Goal: Task Accomplishment & Management: Manage account settings

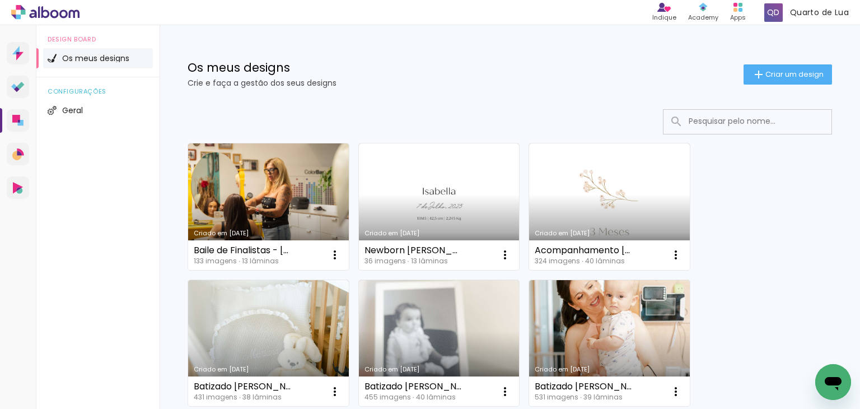
click at [699, 125] on input at bounding box center [763, 121] width 160 height 23
click at [699, 125] on input "manue" at bounding box center [763, 121] width 160 height 23
type input "manmue"
type paper-input "manmue"
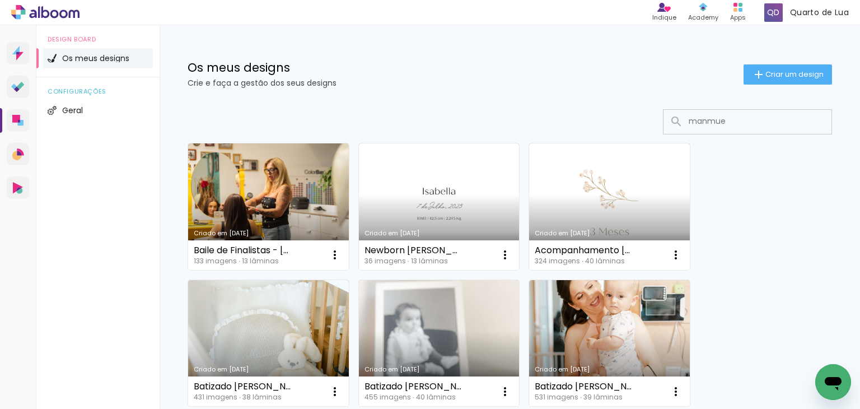
click at [724, 122] on input "manmue" at bounding box center [763, 121] width 160 height 23
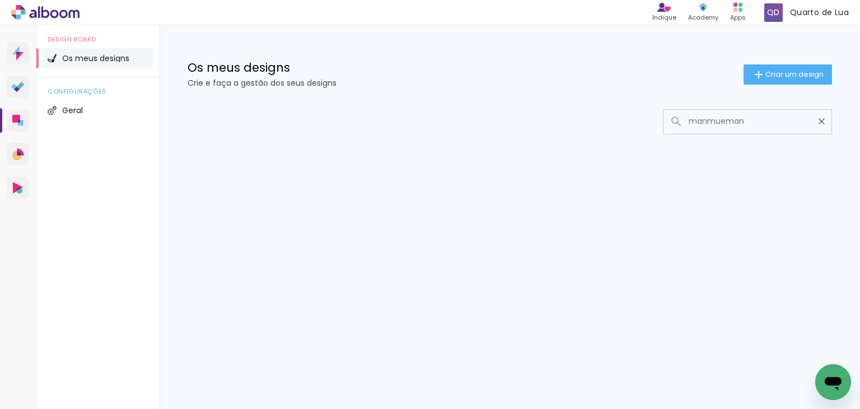
drag, startPoint x: 708, startPoint y: 122, endPoint x: 854, endPoint y: 123, distance: 146.2
click at [854, 123] on div "Mais álbuns" at bounding box center [510, 168] width 701 height 140
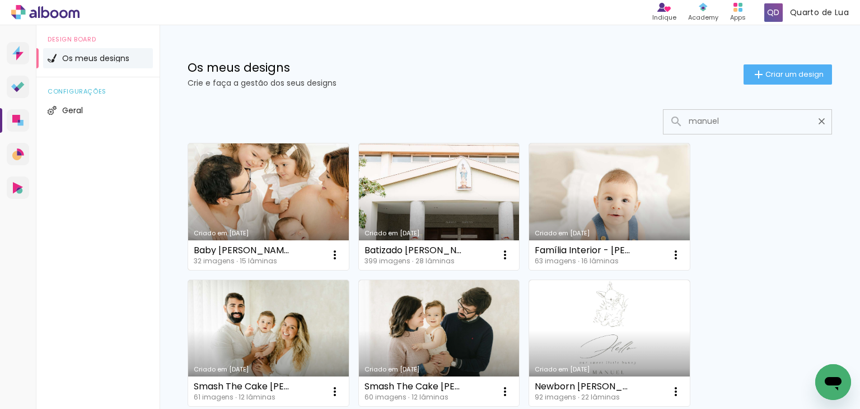
type input "manuel"
type paper-input "manuel"
click at [269, 212] on link "Criado em [DATE]" at bounding box center [268, 206] width 161 height 127
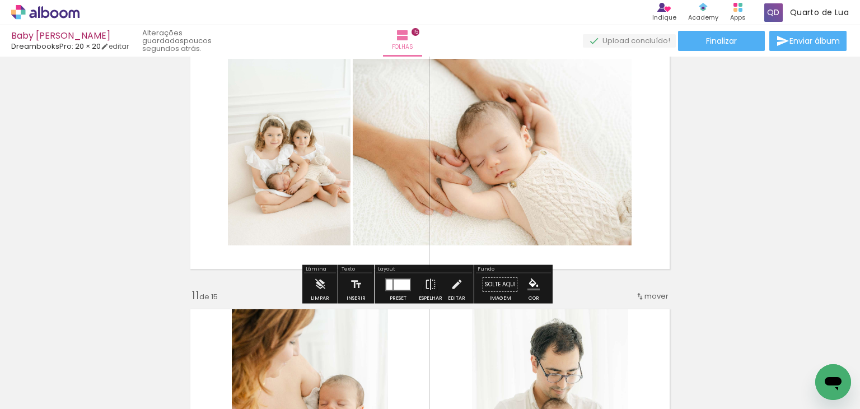
scroll to position [2633, 0]
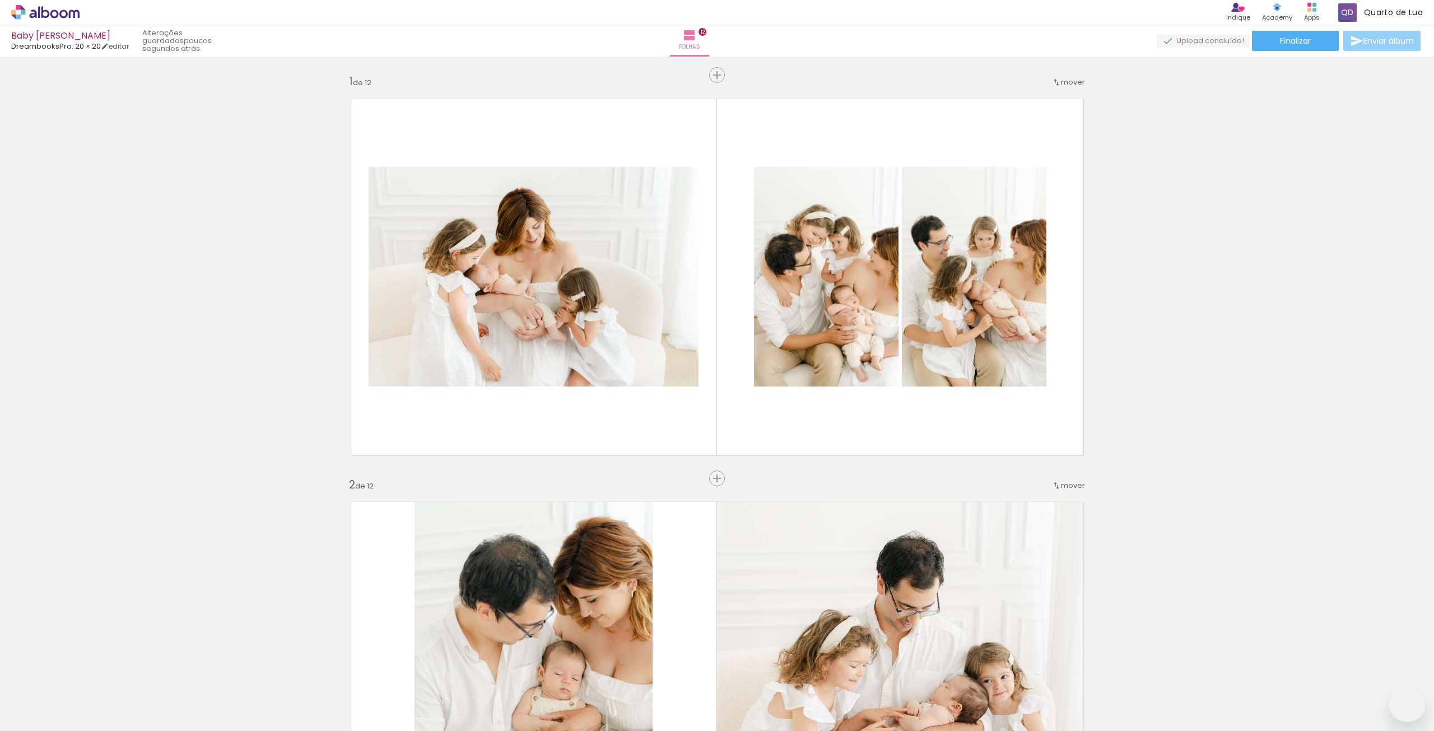
click at [1370, 38] on span "Enviar álbum" at bounding box center [1389, 41] width 50 height 8
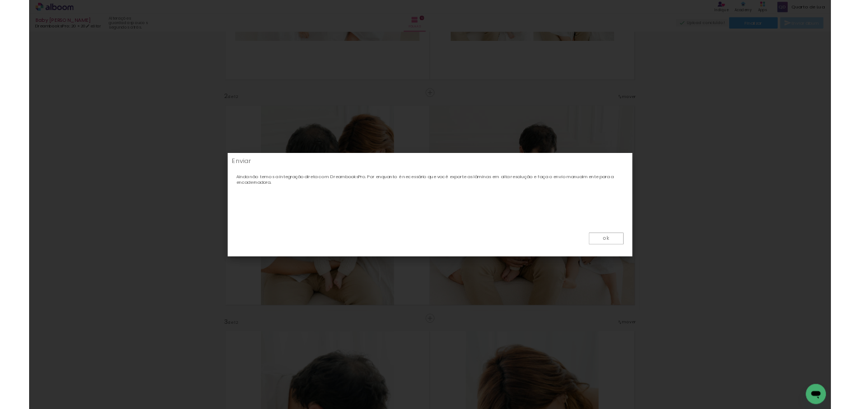
scroll to position [0, 669]
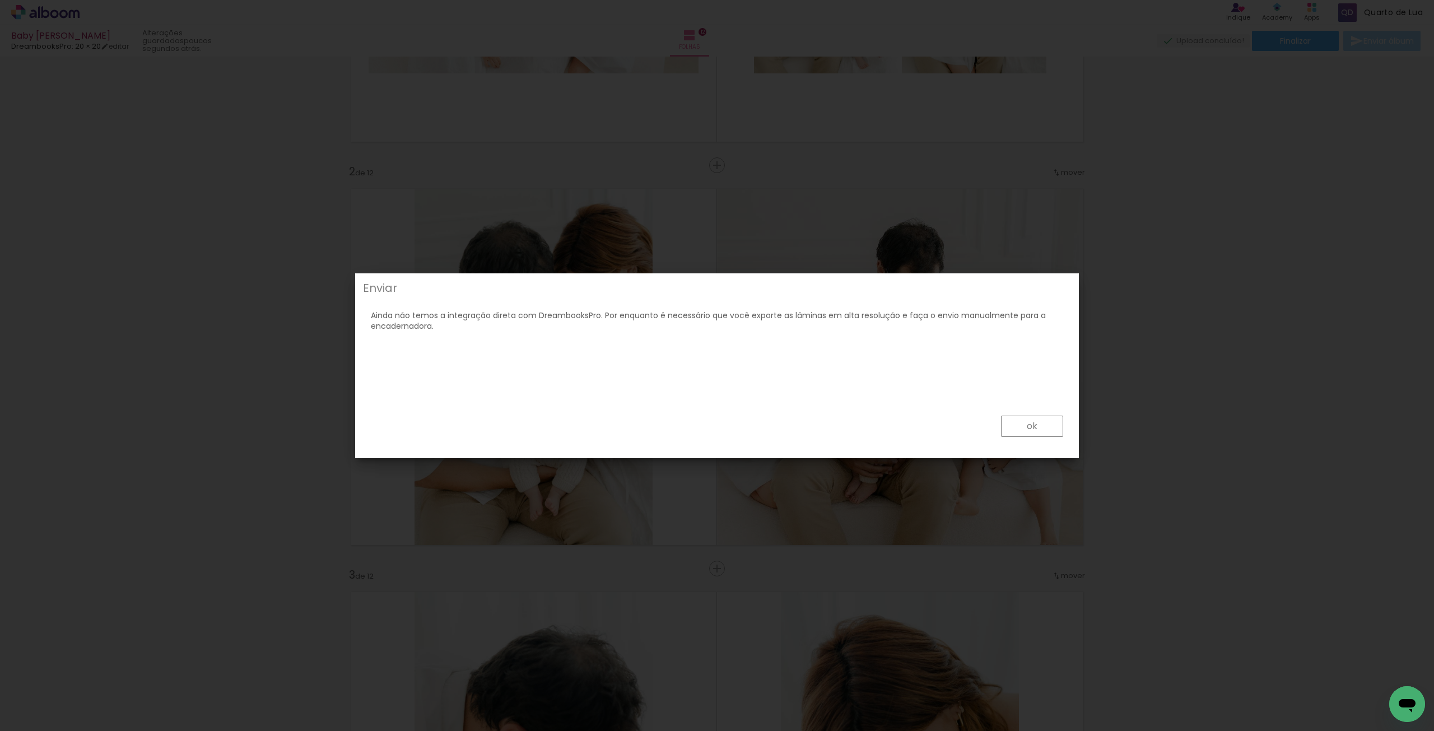
click at [0, 0] on slot "ok" at bounding box center [0, 0] width 0 height 0
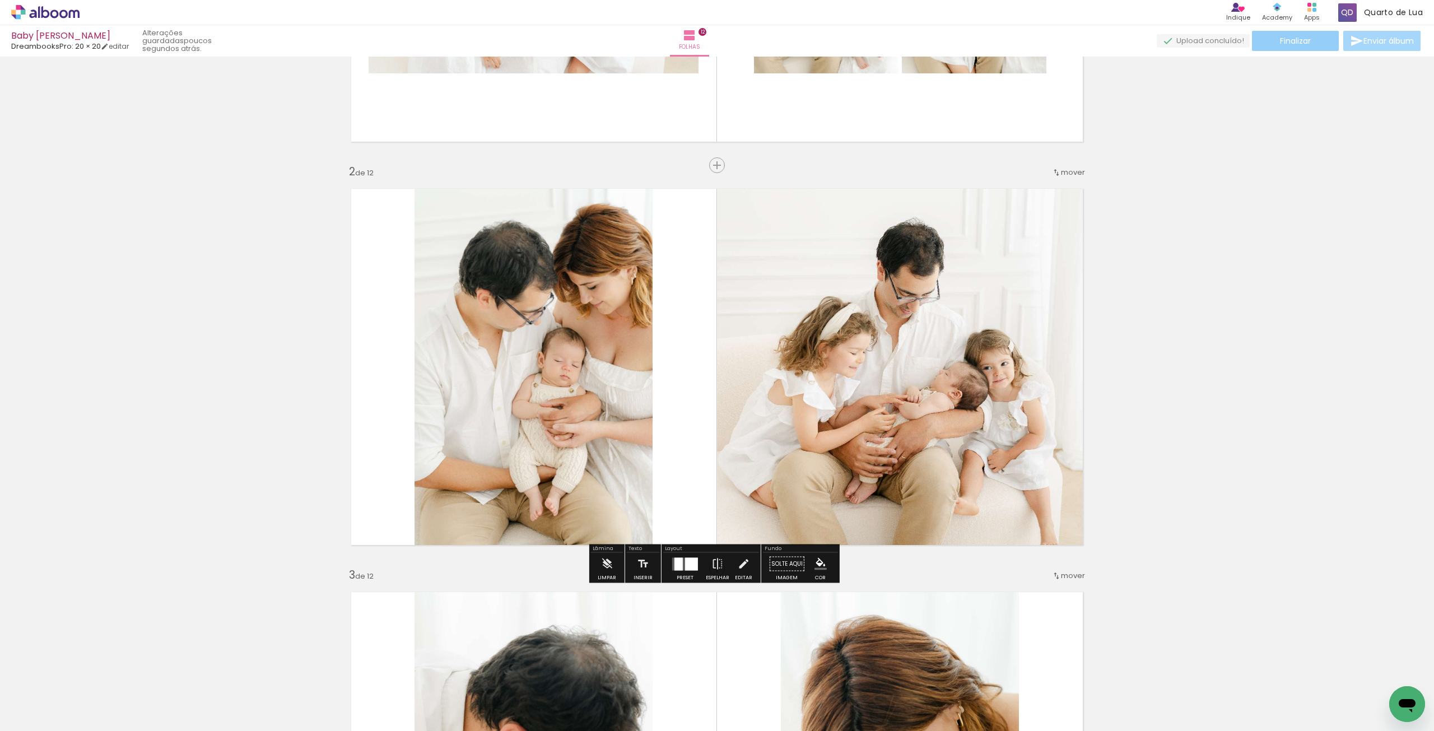
click at [1280, 48] on paper-button "Finalizar" at bounding box center [1295, 41] width 87 height 20
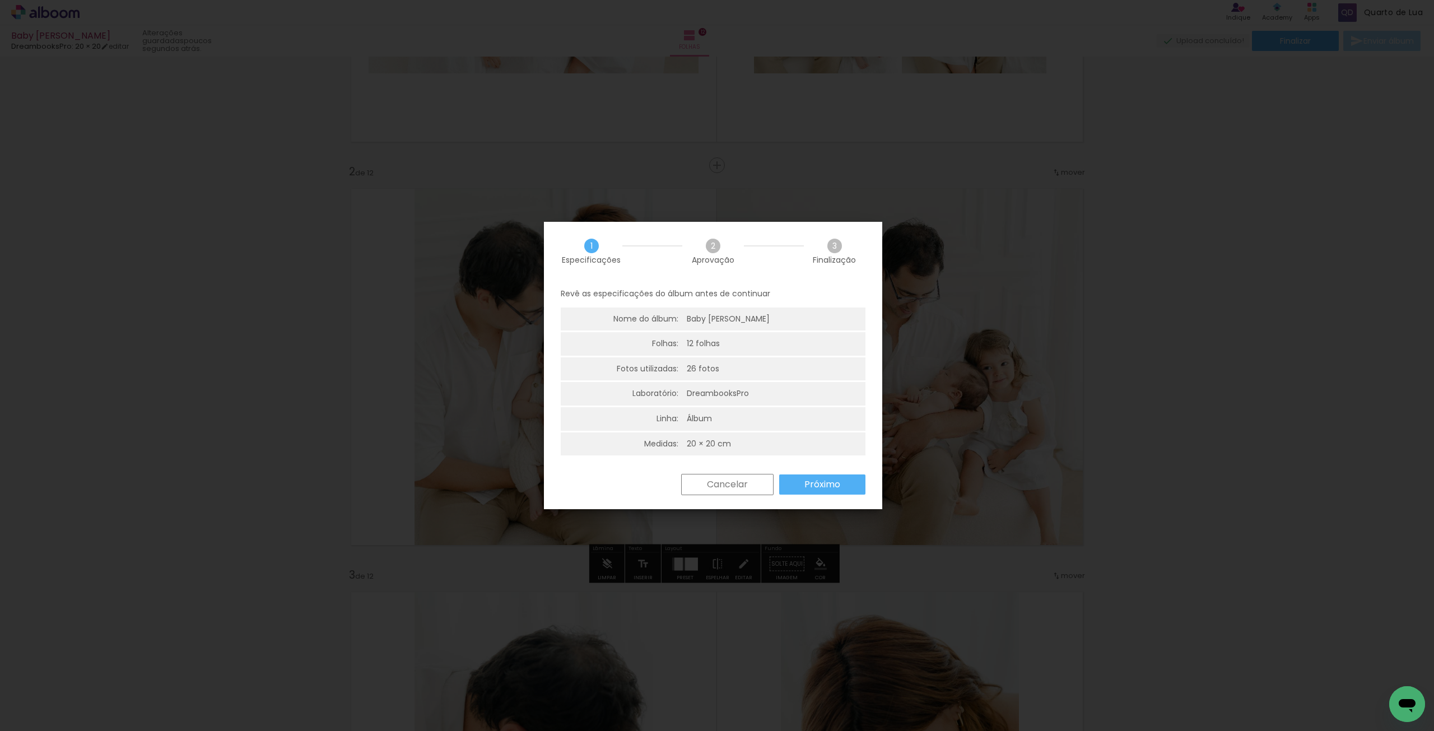
click at [803, 489] on paper-button "Próximo" at bounding box center [822, 484] width 86 height 20
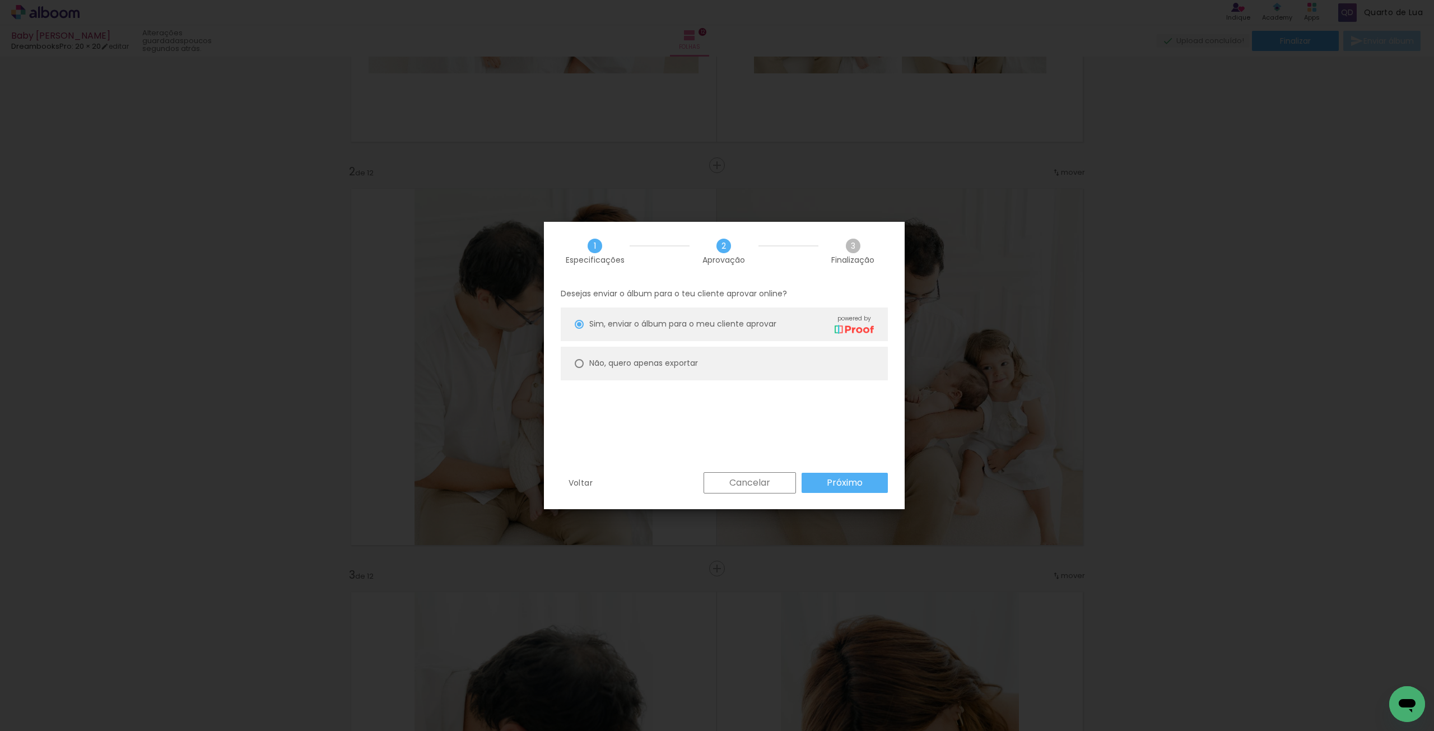
click at [0, 0] on slot "Próximo" at bounding box center [0, 0] width 0 height 0
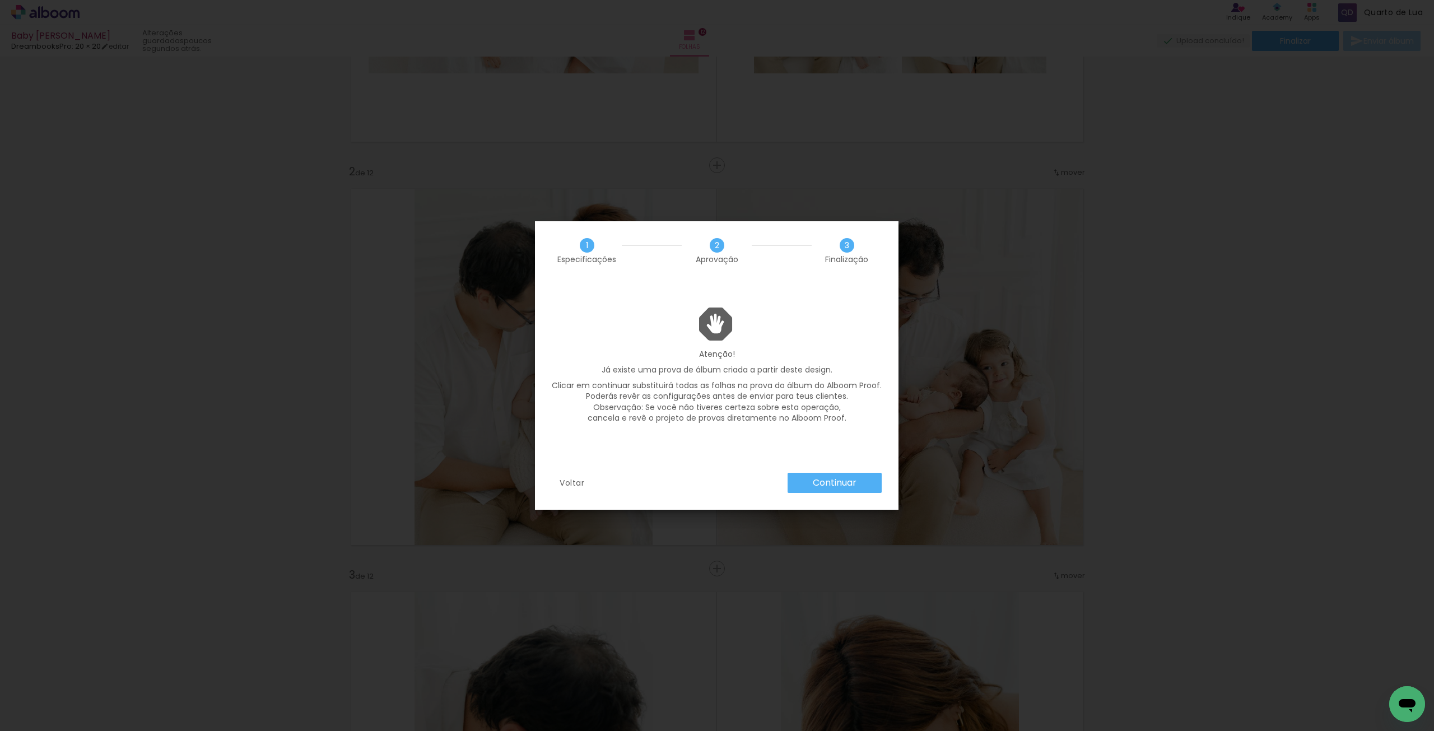
click at [878, 473] on div "1 Especificações 2 Aprovação 3 Finalização Atenção! Já existe uma prova de álbu…" at bounding box center [717, 365] width 364 height 289
click at [867, 485] on paper-button "Continuar" at bounding box center [835, 483] width 94 height 20
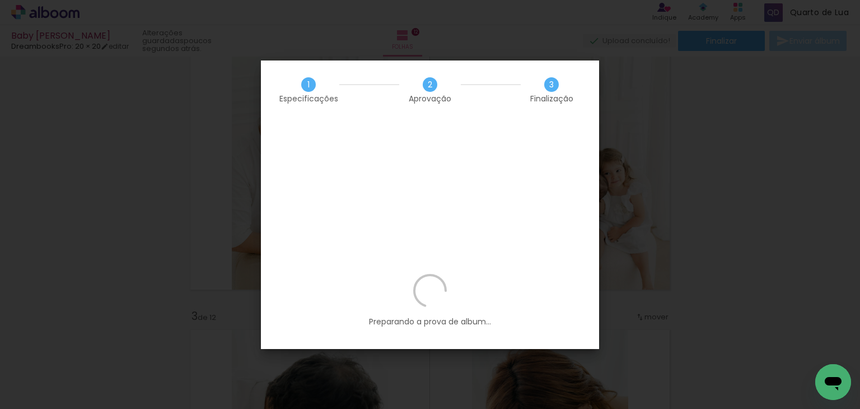
scroll to position [0, 668]
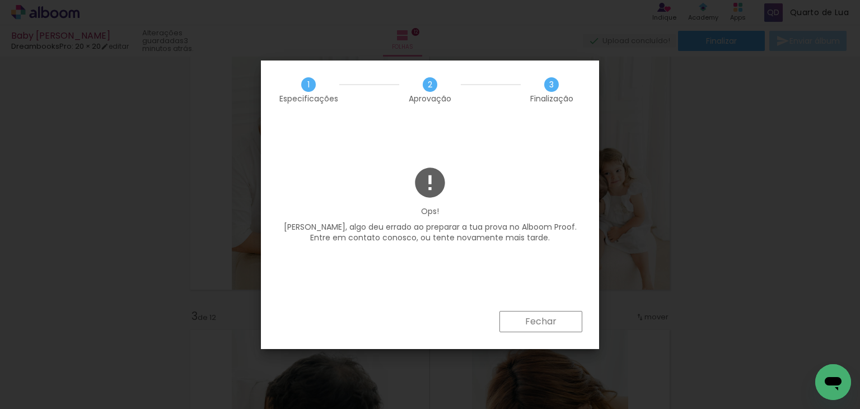
click at [524, 328] on paper-button "Fechar" at bounding box center [541, 321] width 83 height 21
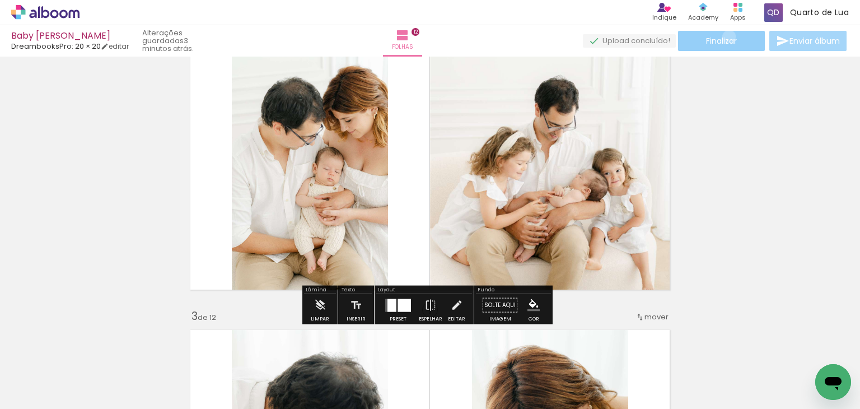
click at [725, 37] on span "Finalizar" at bounding box center [721, 41] width 31 height 8
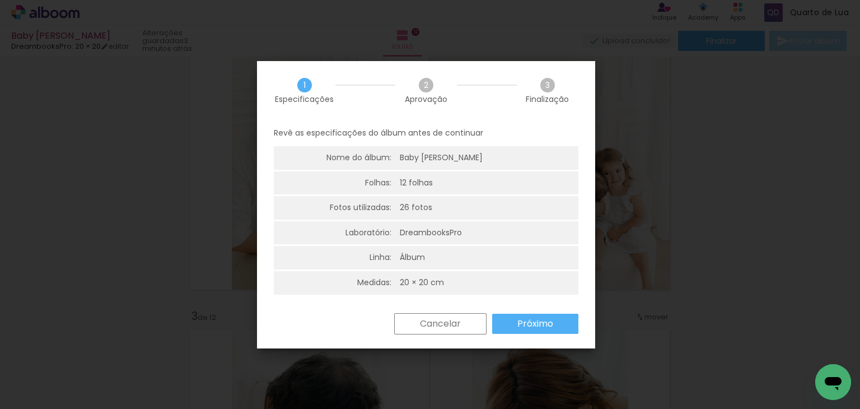
click at [511, 318] on paper-button "Próximo" at bounding box center [535, 324] width 86 height 20
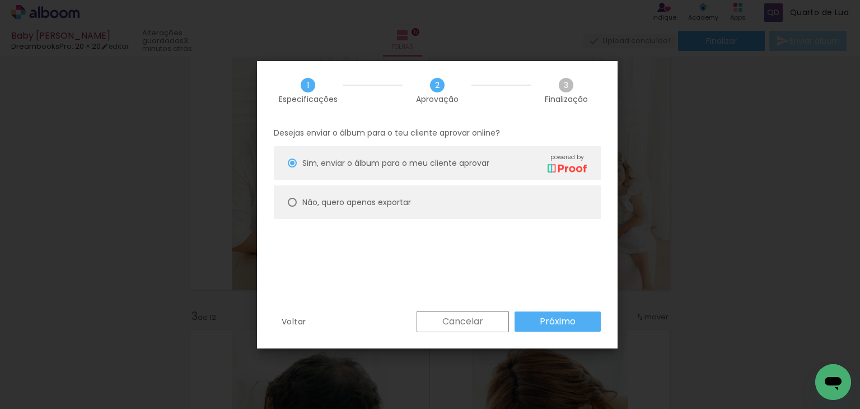
click at [511, 318] on div "Cancelar Próximo" at bounding box center [506, 321] width 190 height 21
click at [528, 321] on paper-button "Próximo" at bounding box center [558, 321] width 86 height 20
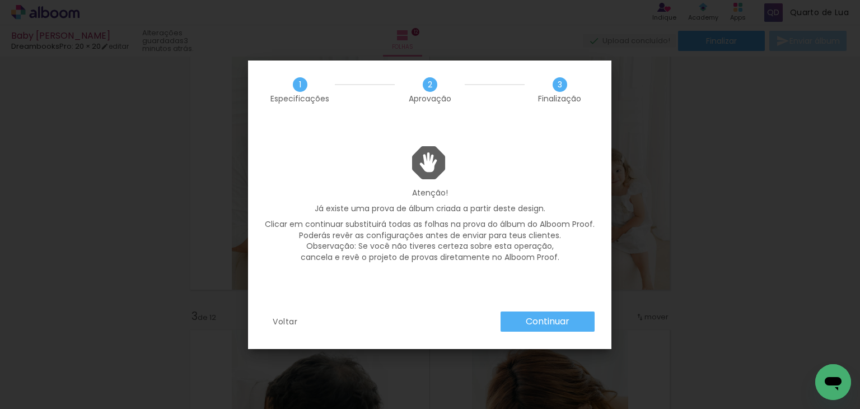
click at [0, 0] on slot "Continuar" at bounding box center [0, 0] width 0 height 0
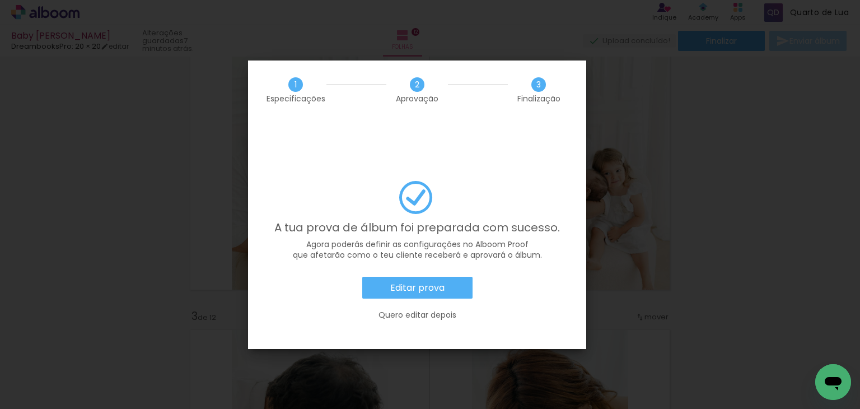
scroll to position [0, 668]
click at [0, 0] on slot "Editar prova" at bounding box center [0, 0] width 0 height 0
